Goal: Task Accomplishment & Management: Use online tool/utility

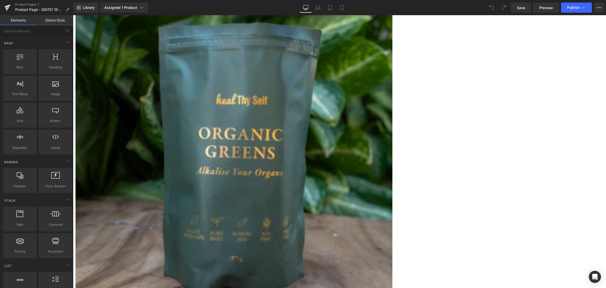
scroll to position [95, 0]
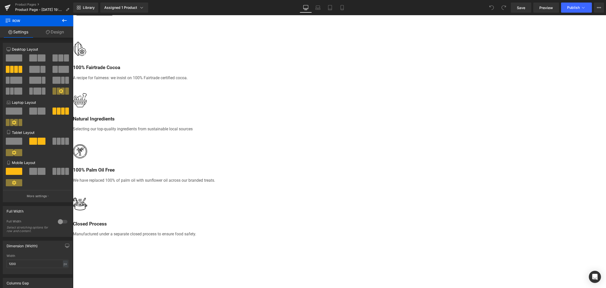
scroll to position [411, 0]
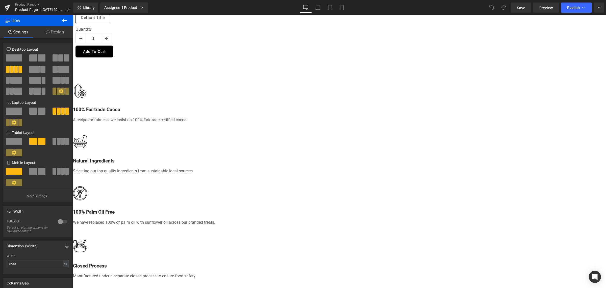
drag, startPoint x: 346, startPoint y: 96, endPoint x: 347, endPoint y: 107, distance: 11.9
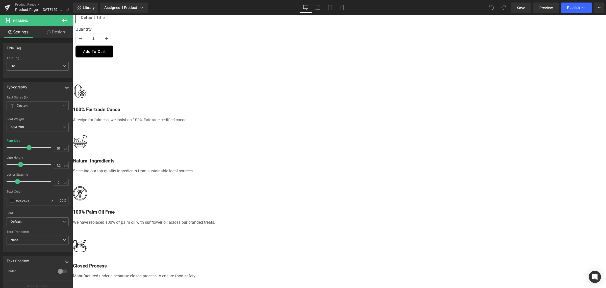
click at [64, 23] on icon at bounding box center [64, 20] width 6 height 6
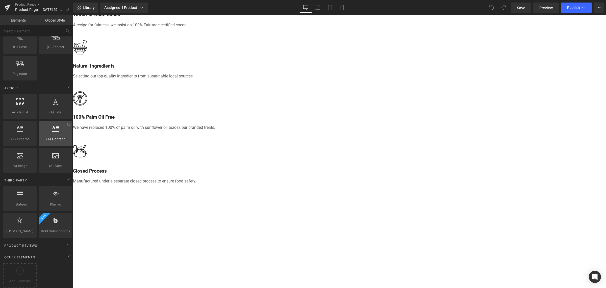
scroll to position [923, 0]
click at [24, 278] on span "Add Elements" at bounding box center [19, 280] width 31 height 5
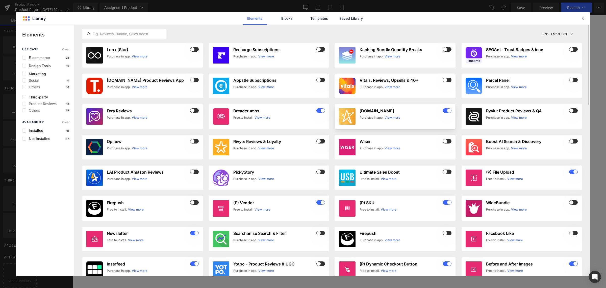
click at [0, 0] on h3 "[DOMAIN_NAME]" at bounding box center [0, 0] width 0 height 0
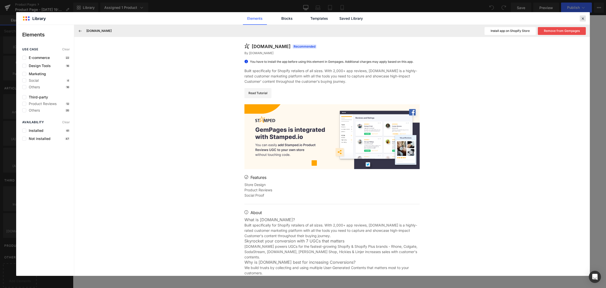
click at [584, 18] on icon at bounding box center [583, 18] width 5 height 5
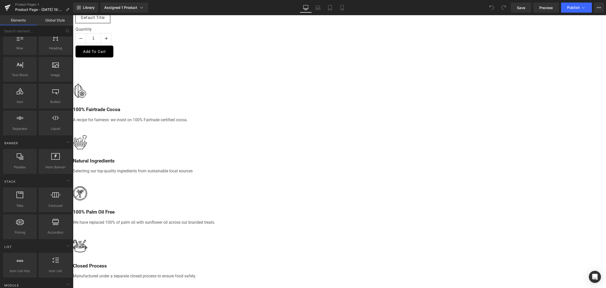
scroll to position [0, 0]
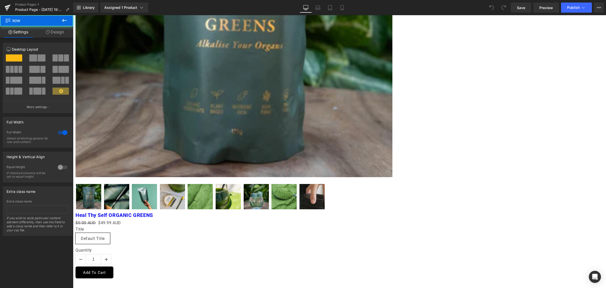
scroll to position [190, 0]
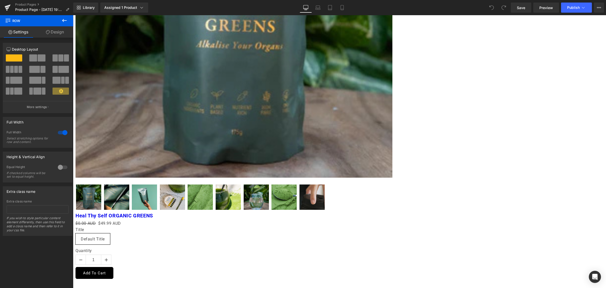
click at [73, 15] on link at bounding box center [73, 15] width 0 height 0
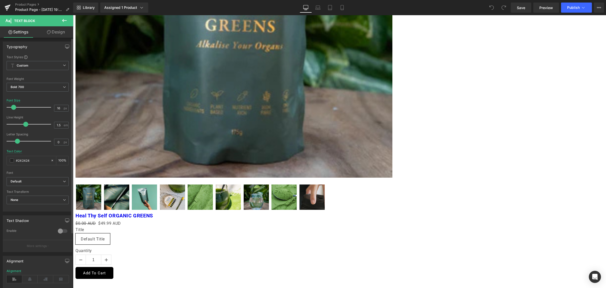
scroll to position [0, 0]
click at [60, 34] on link "Design" at bounding box center [56, 31] width 37 height 11
